Goal: Understand process/instructions: Learn about a topic

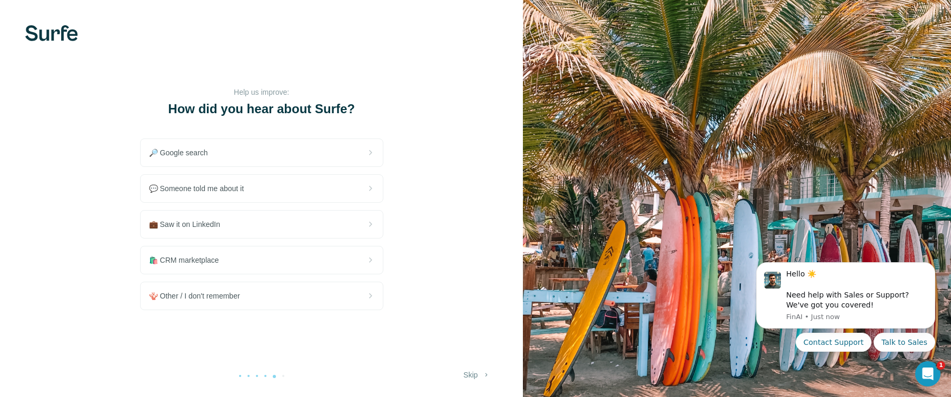
click at [469, 377] on button "Skip" at bounding box center [477, 375] width 42 height 19
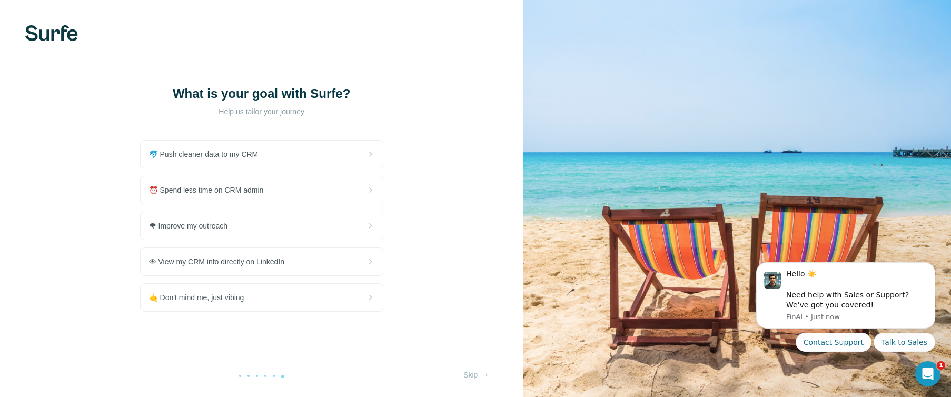
click at [469, 377] on button "Skip" at bounding box center [477, 375] width 42 height 19
